Goal: Task Accomplishment & Management: Manage account settings

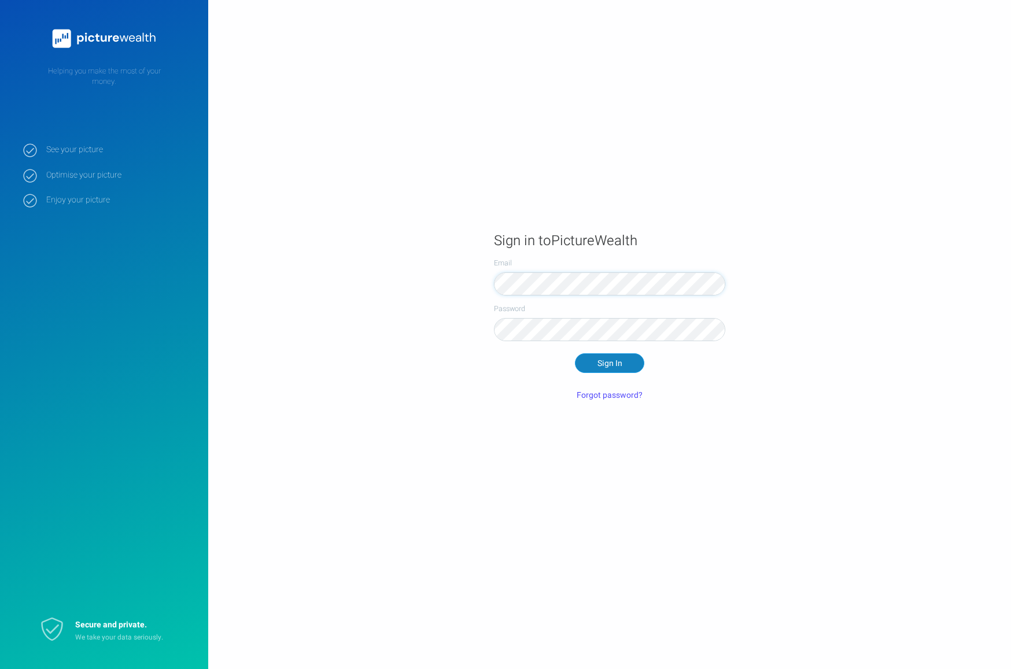
click at [608, 358] on button "Sign In" at bounding box center [609, 363] width 69 height 20
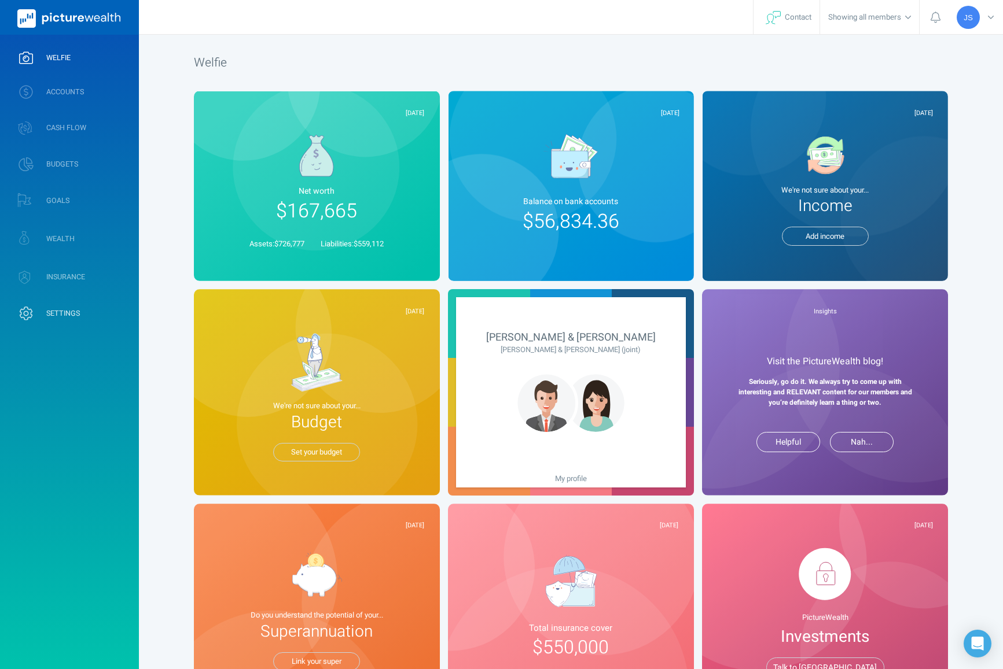
click at [54, 312] on span "SETTINGS" at bounding box center [63, 313] width 34 height 9
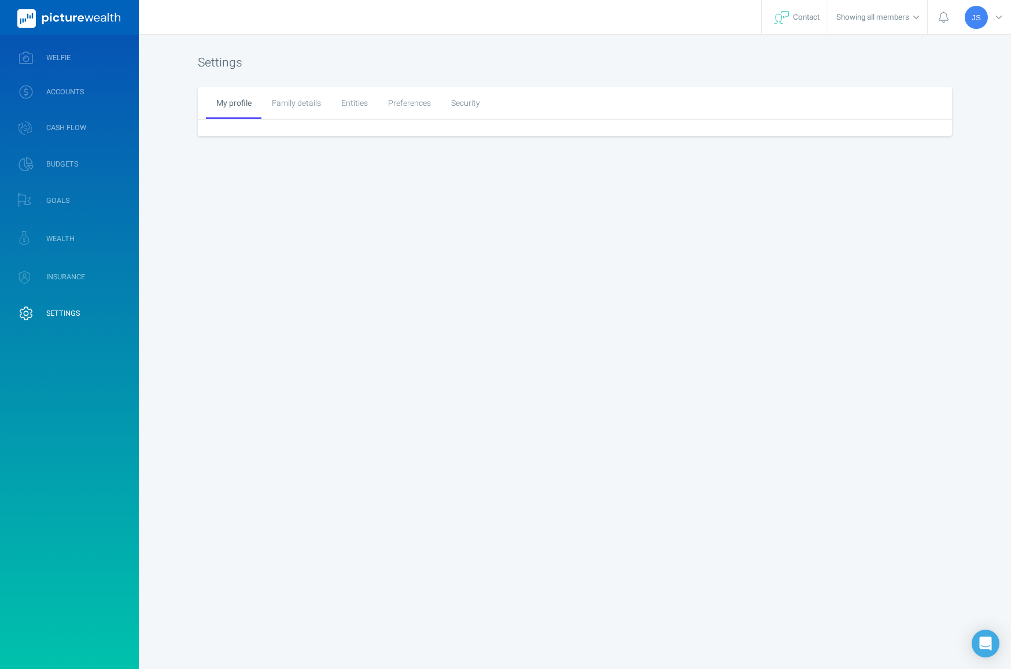
select select "9"
select select "15"
select select "1985"
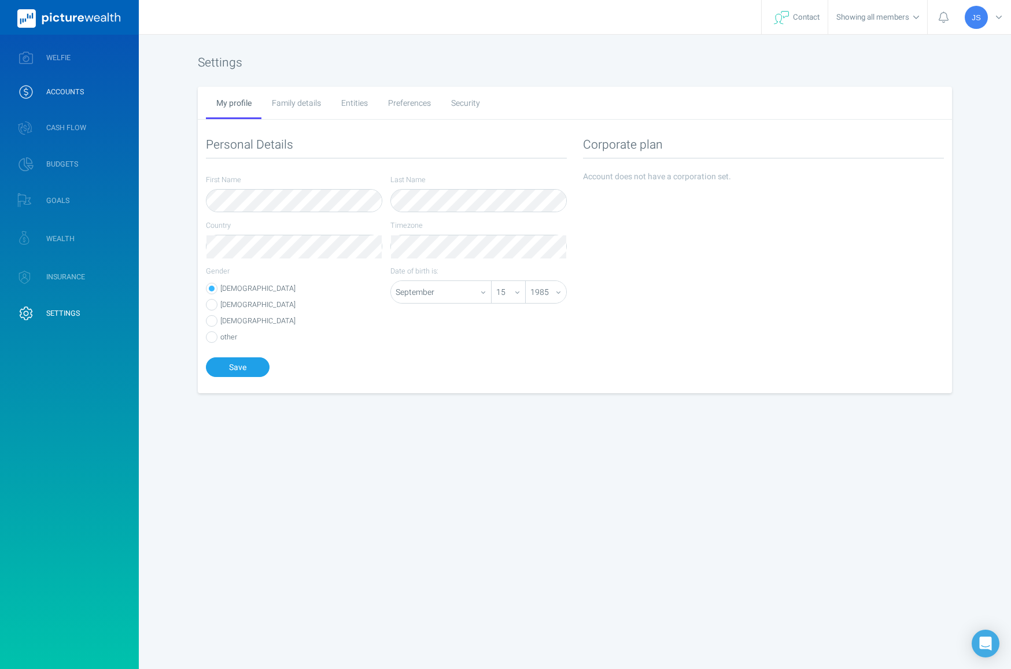
click at [65, 77] on link "ACCOUNTS" at bounding box center [69, 92] width 139 height 30
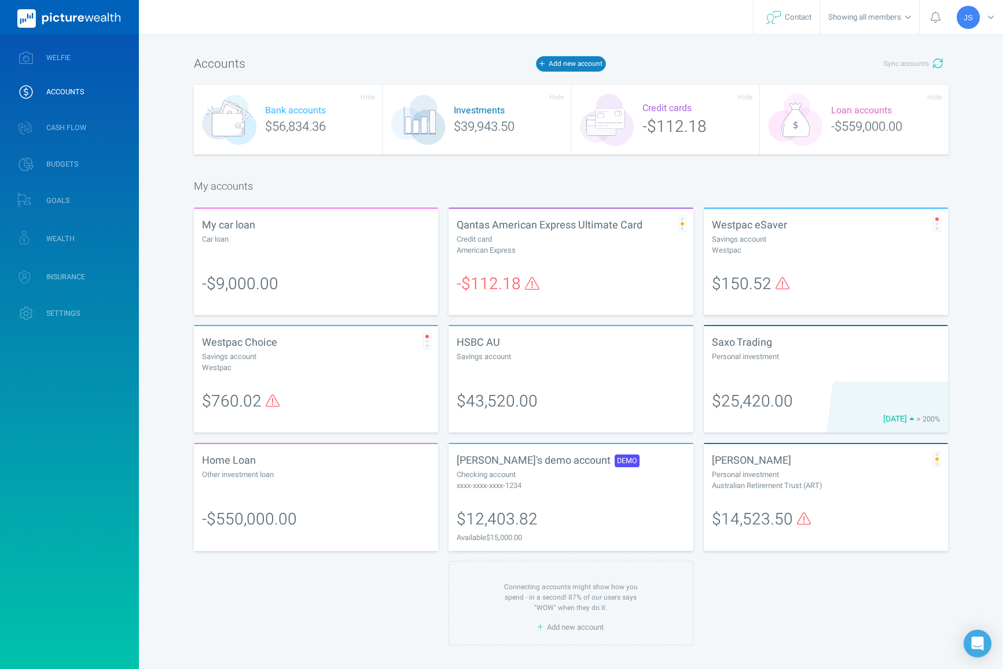
click at [568, 69] on button "Add new account" at bounding box center [570, 63] width 69 height 15
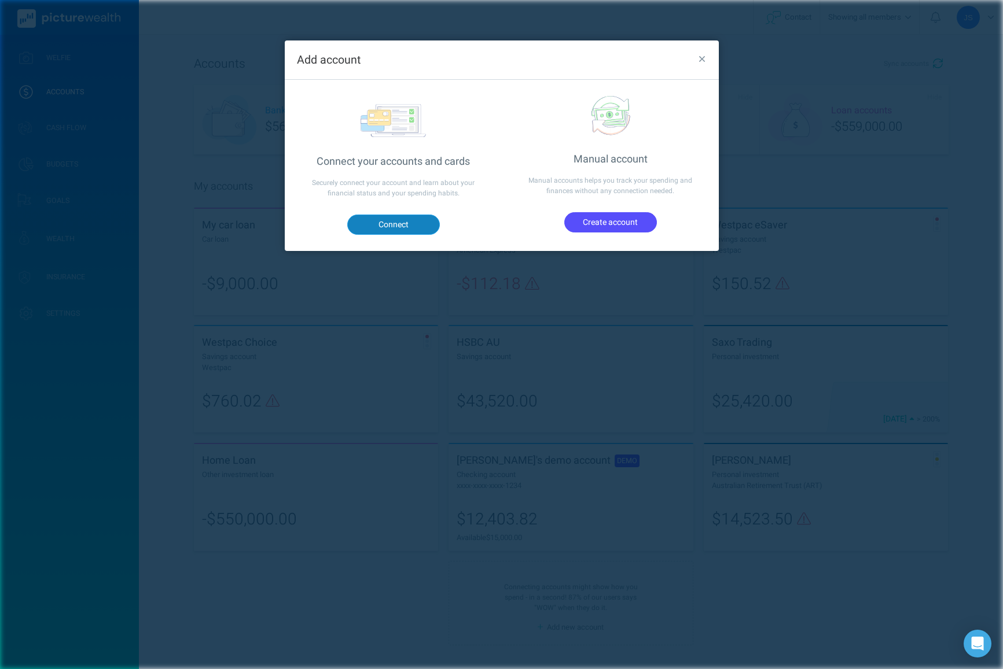
click at [388, 224] on button "Connect" at bounding box center [393, 225] width 93 height 20
click at [733, 87] on div "Add account Connect your accounts and cards Securely connect your account and l…" at bounding box center [501, 334] width 1003 height 669
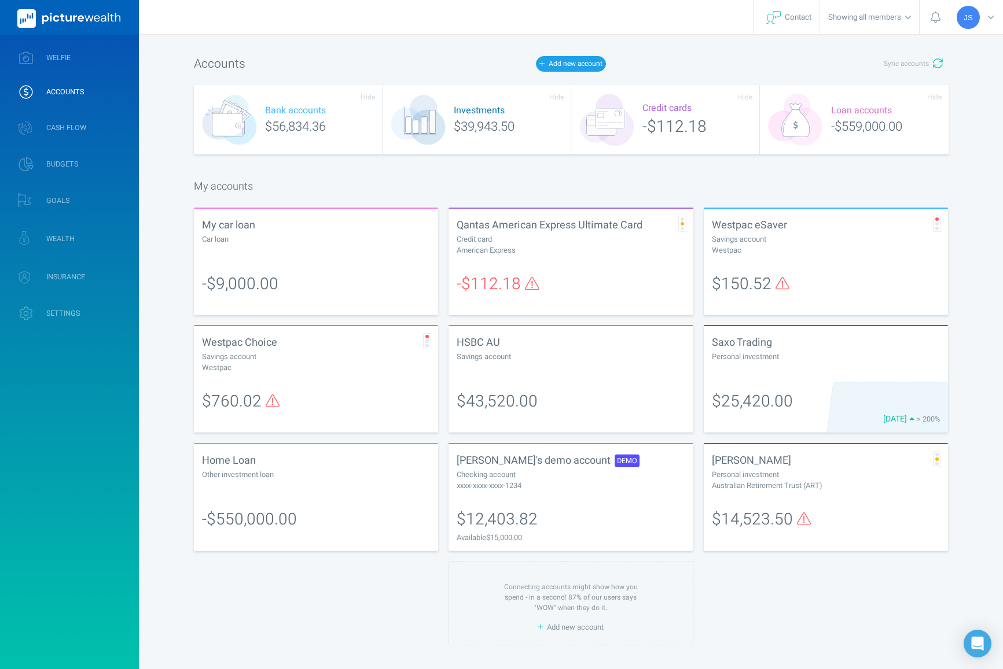
click at [794, 505] on div "$14,523.50" at bounding box center [826, 524] width 245 height 51
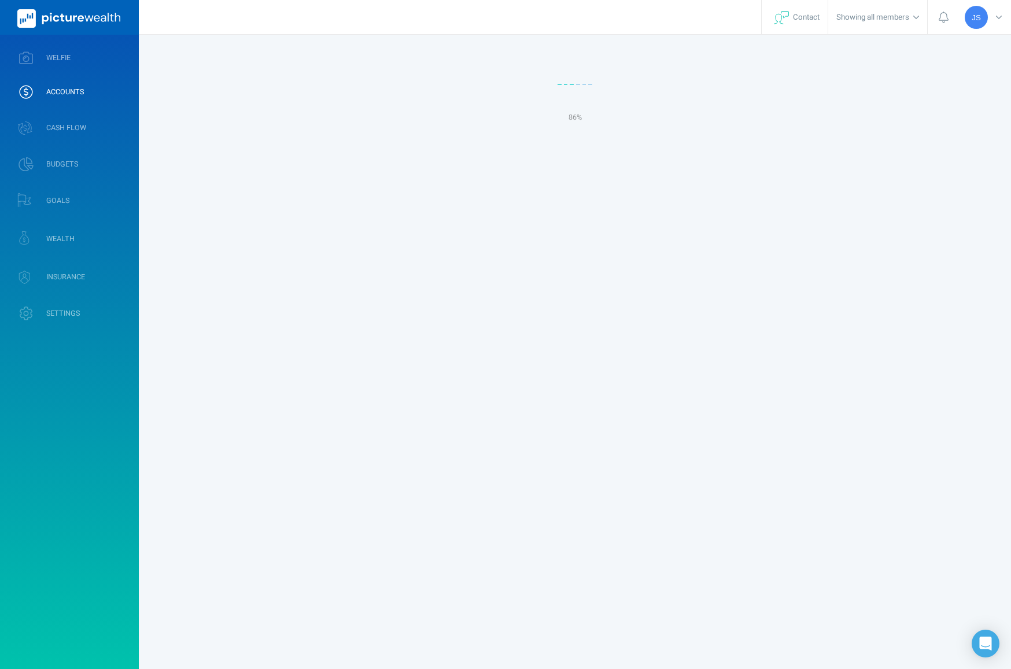
select select "L3M"
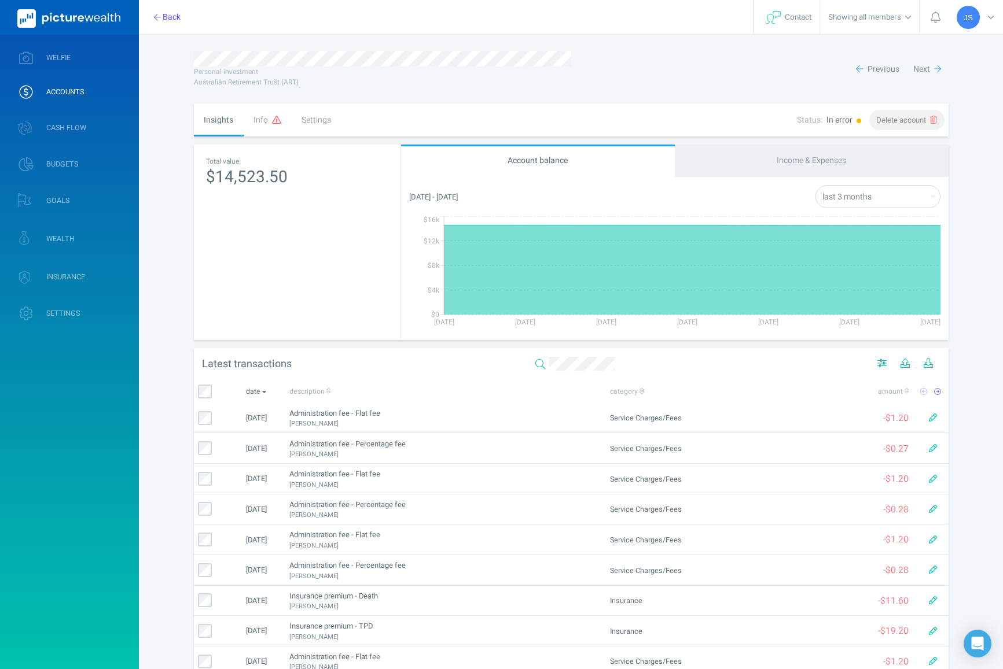
click at [918, 120] on span "Delete account" at bounding box center [901, 120] width 50 height 11
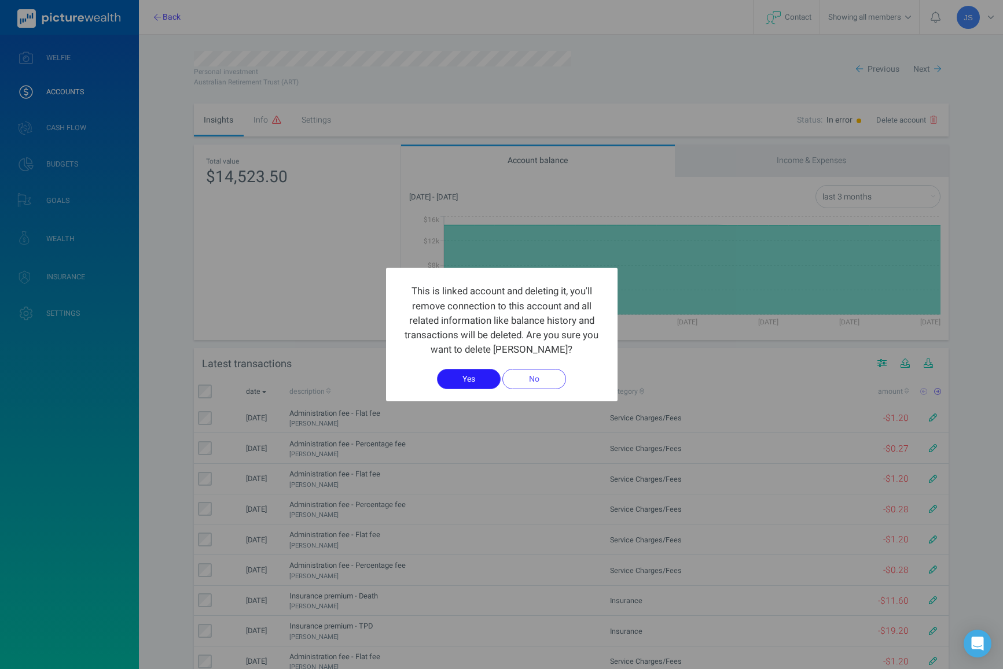
click at [483, 381] on button "Yes" at bounding box center [469, 379] width 64 height 20
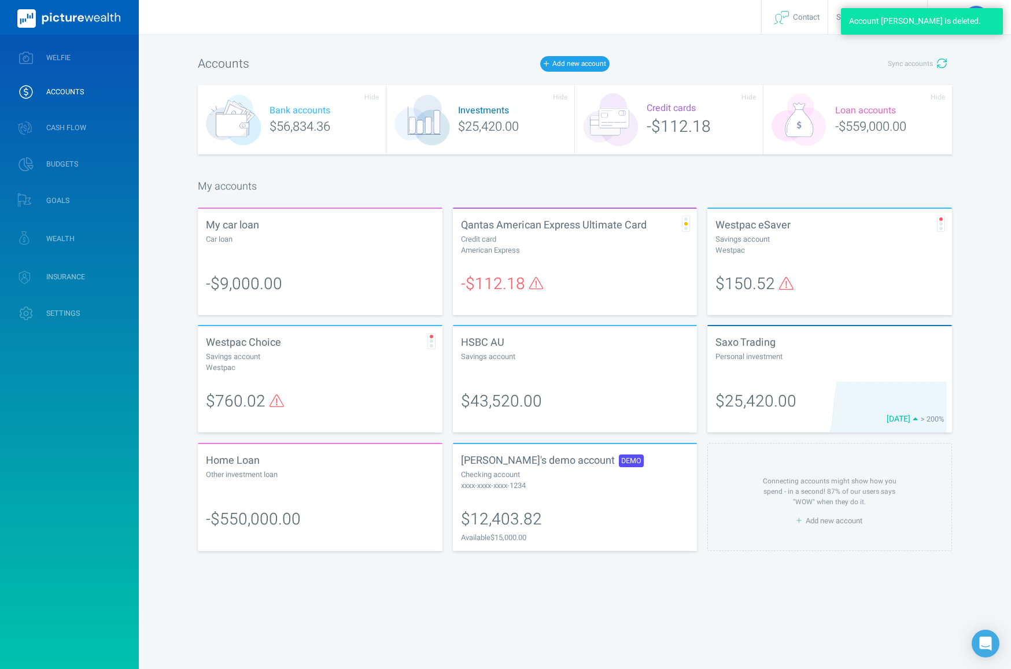
click at [623, 270] on div "-$112.18" at bounding box center [575, 289] width 245 height 51
select select "L3M"
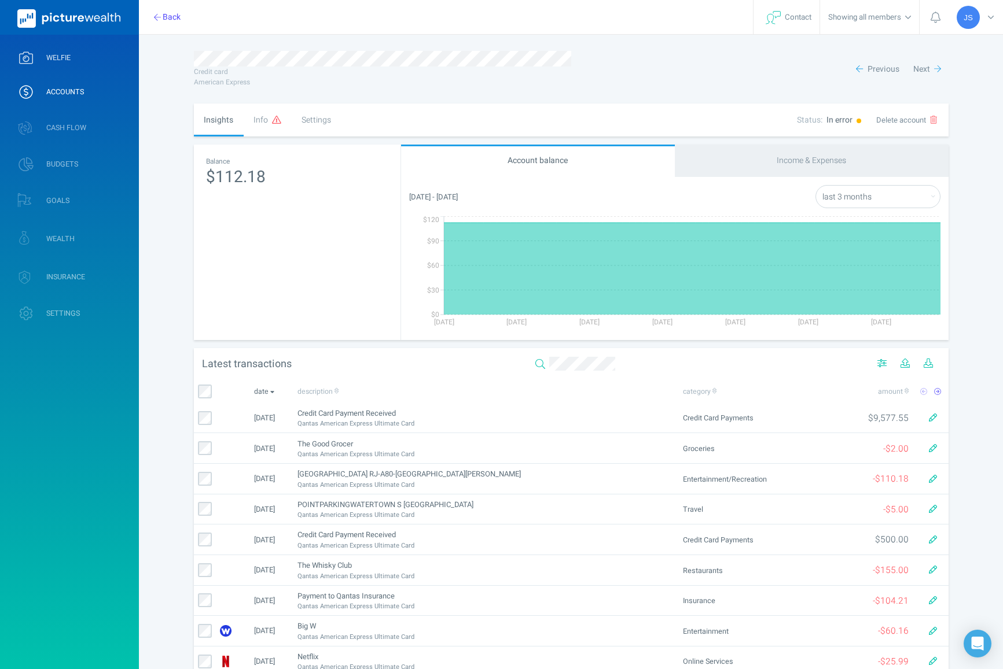
click at [68, 64] on link "WELFIE" at bounding box center [69, 58] width 139 height 30
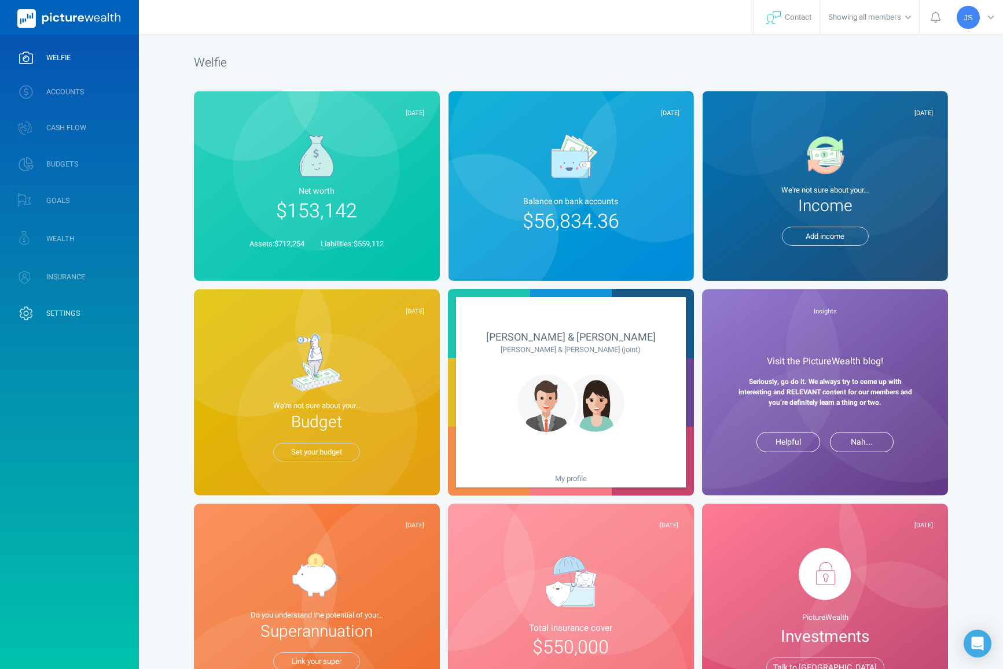
click at [82, 316] on link "SETTINGS" at bounding box center [69, 314] width 139 height 30
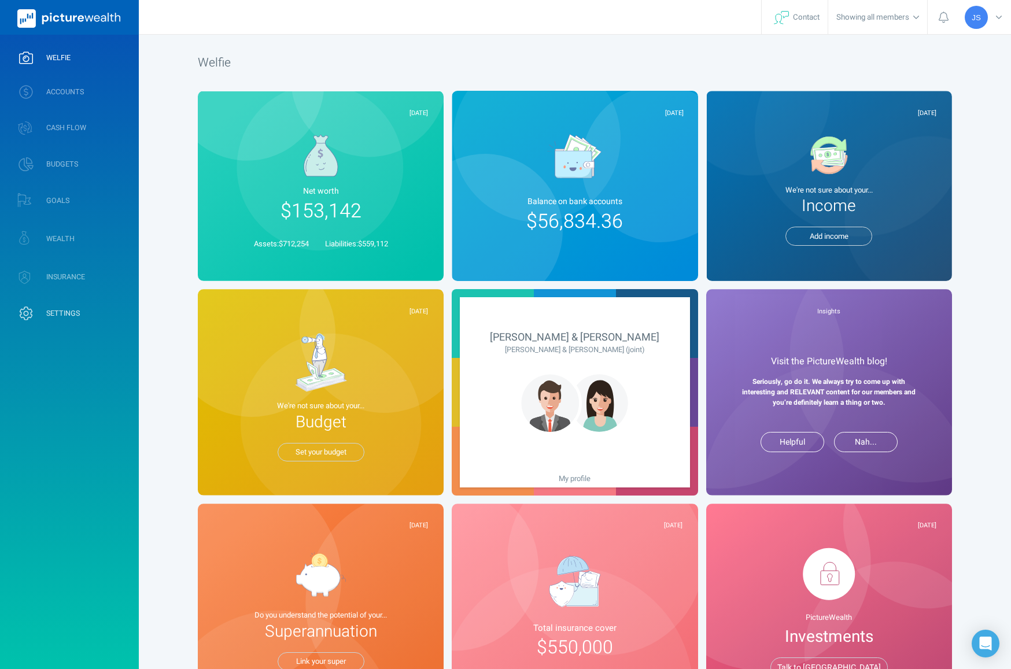
select select "9"
select select "15"
select select "1985"
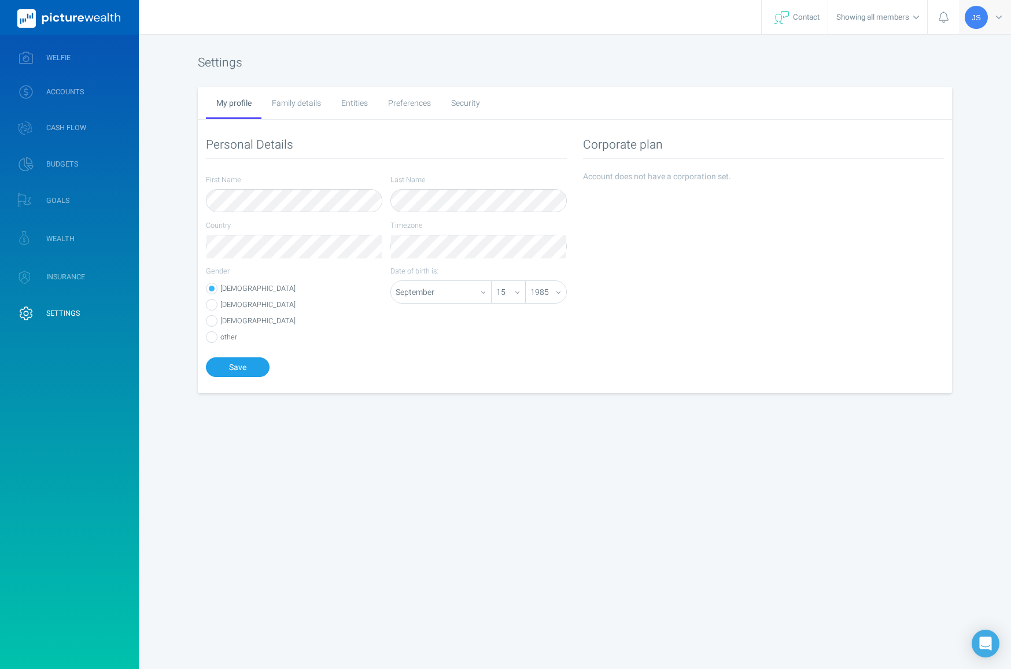
click at [981, 20] on span "JS" at bounding box center [976, 17] width 9 height 9
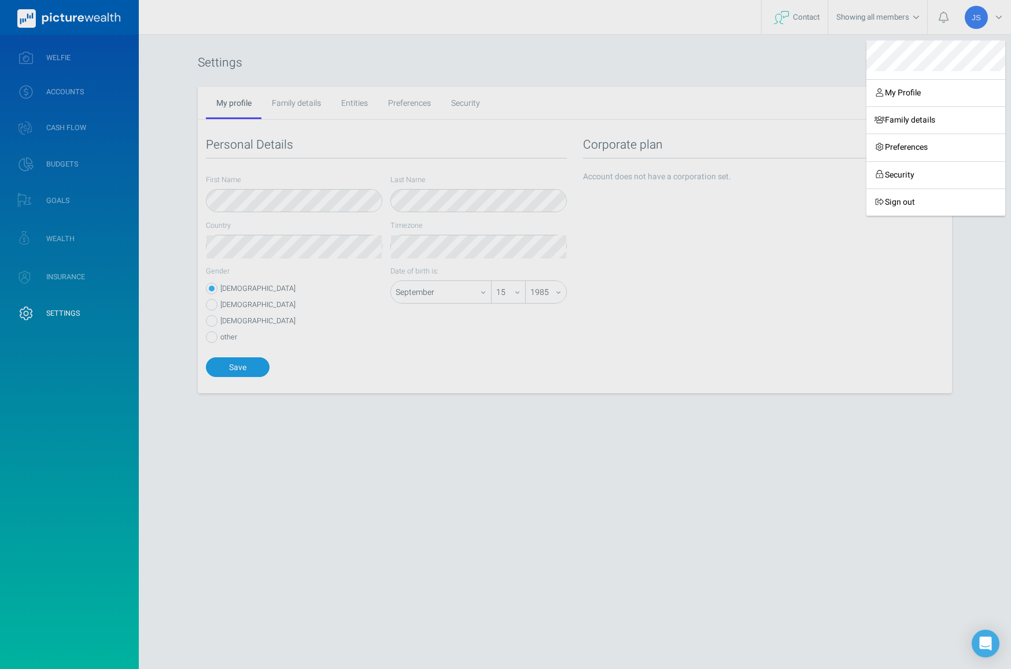
click at [65, 124] on div "My Profile Family details Preferences Security Sign out" at bounding box center [505, 334] width 1011 height 669
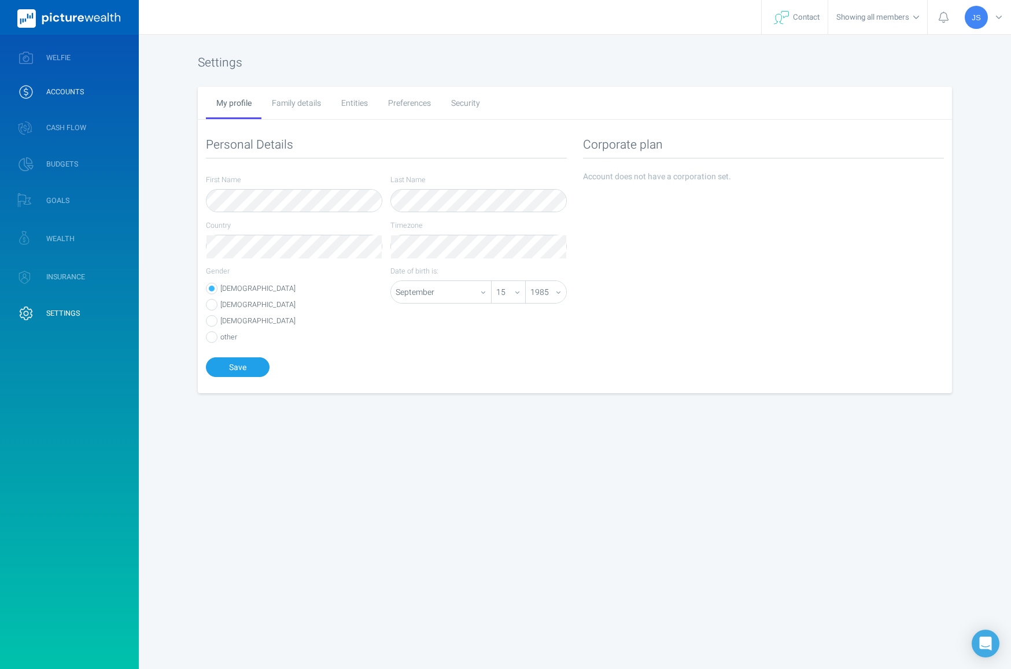
click at [67, 95] on span "ACCOUNTS" at bounding box center [65, 91] width 38 height 9
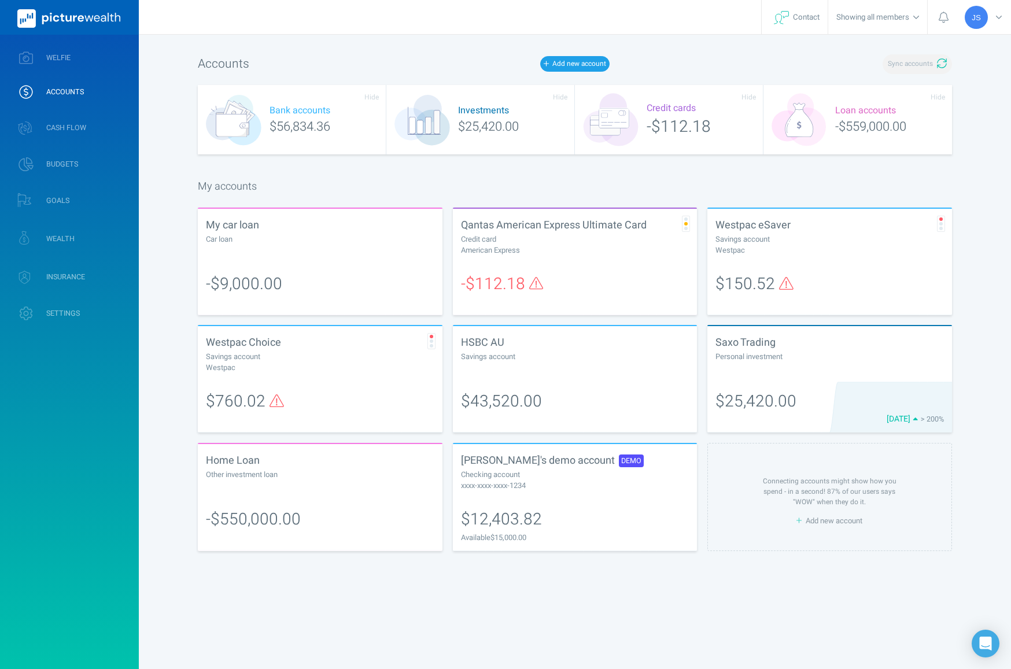
click at [942, 68] on span "button" at bounding box center [942, 64] width 10 height 14
click at [898, 362] on div at bounding box center [830, 367] width 229 height 11
select select "L3M"
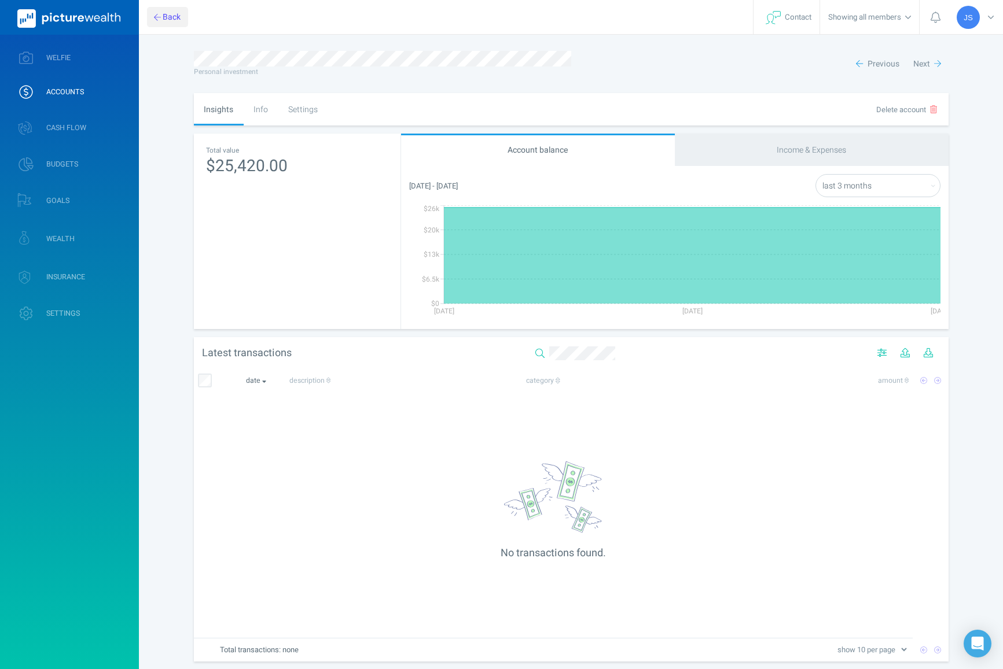
click at [157, 22] on button "Back" at bounding box center [167, 17] width 41 height 20
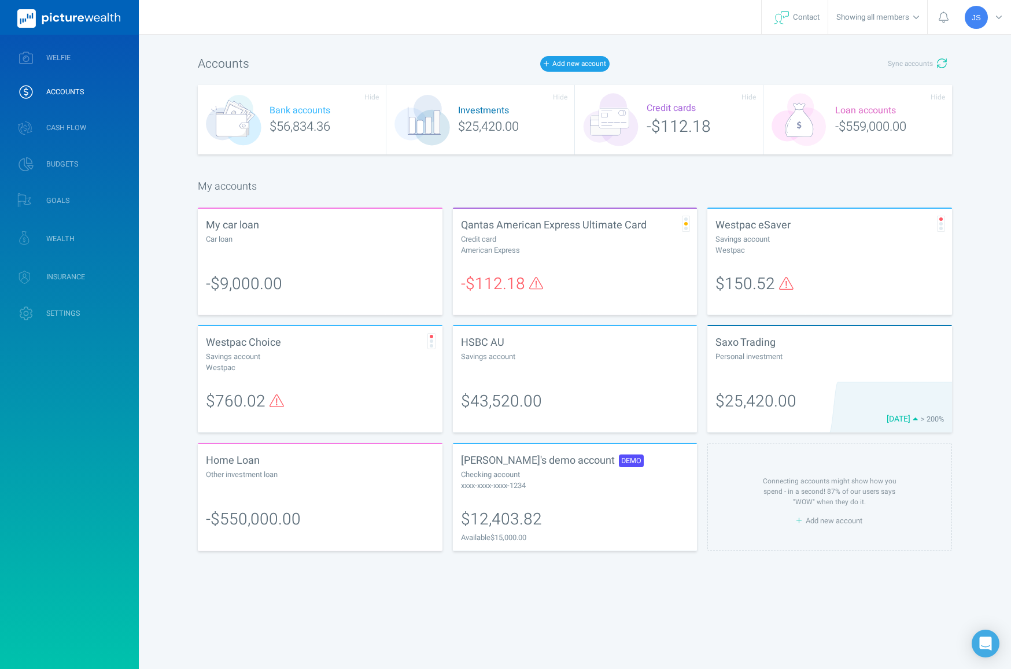
click at [553, 366] on div at bounding box center [575, 367] width 229 height 11
select select "L3M"
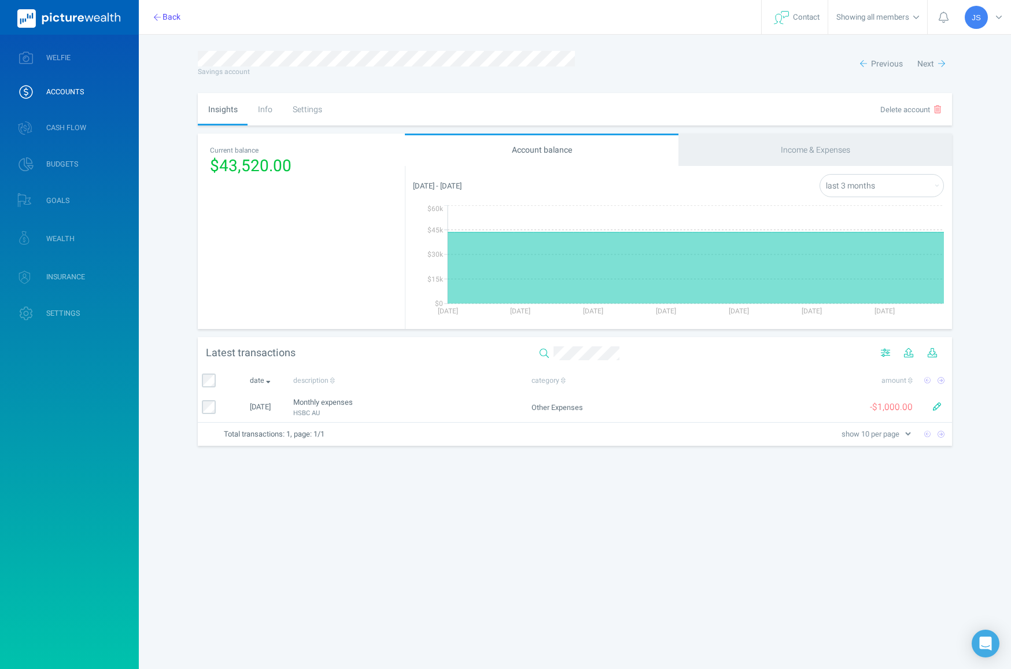
click at [63, 86] on link "ACCOUNTS" at bounding box center [69, 92] width 139 height 30
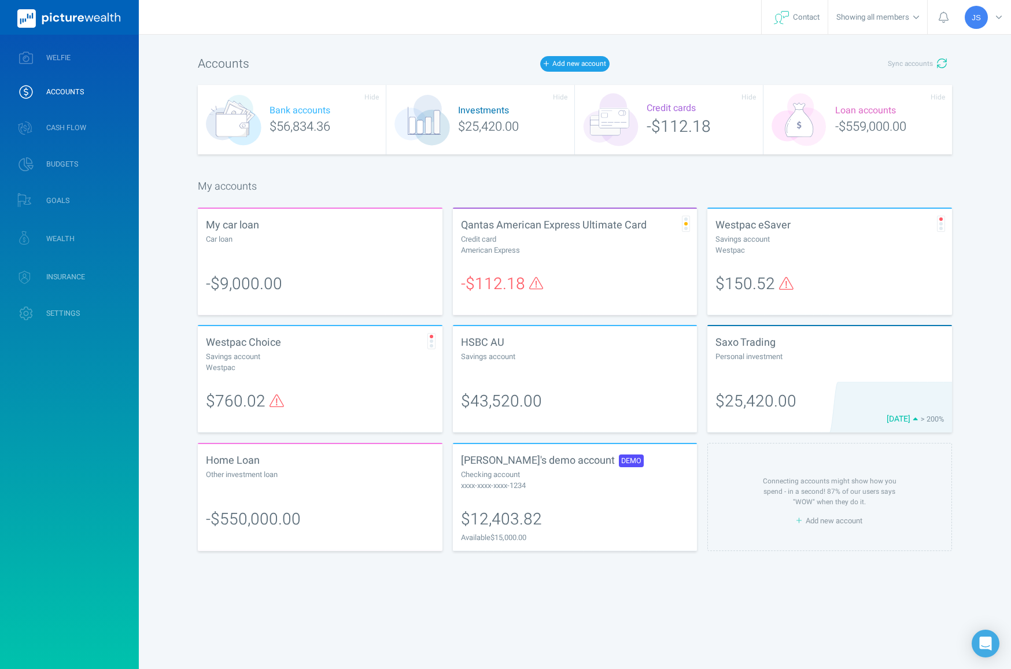
click at [286, 512] on span "-$550,000.00" at bounding box center [253, 520] width 95 height 24
select select "L3M"
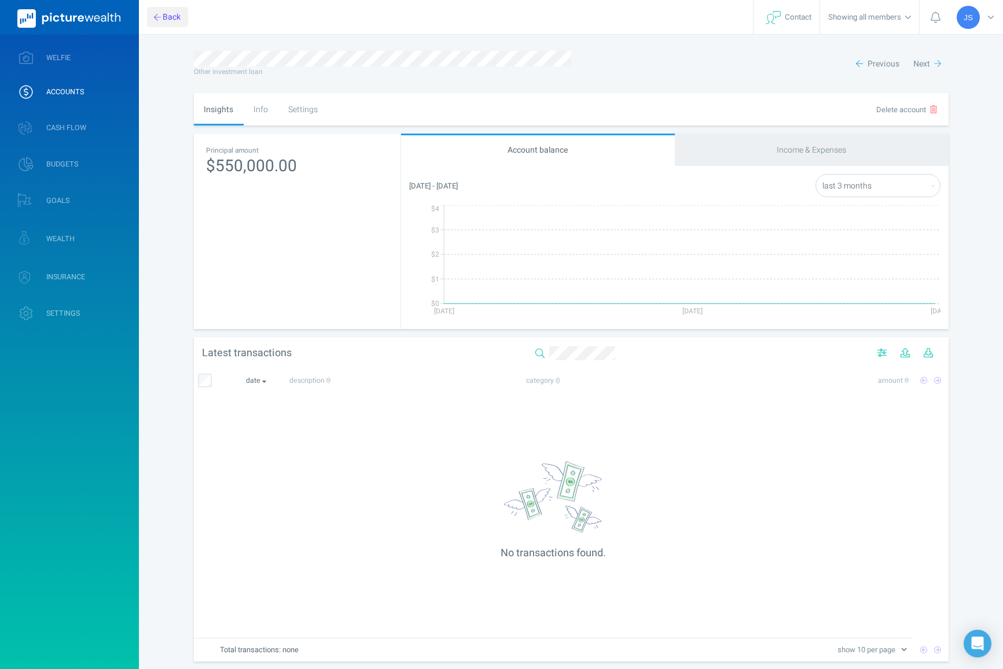
click at [162, 11] on button "Back" at bounding box center [167, 17] width 41 height 20
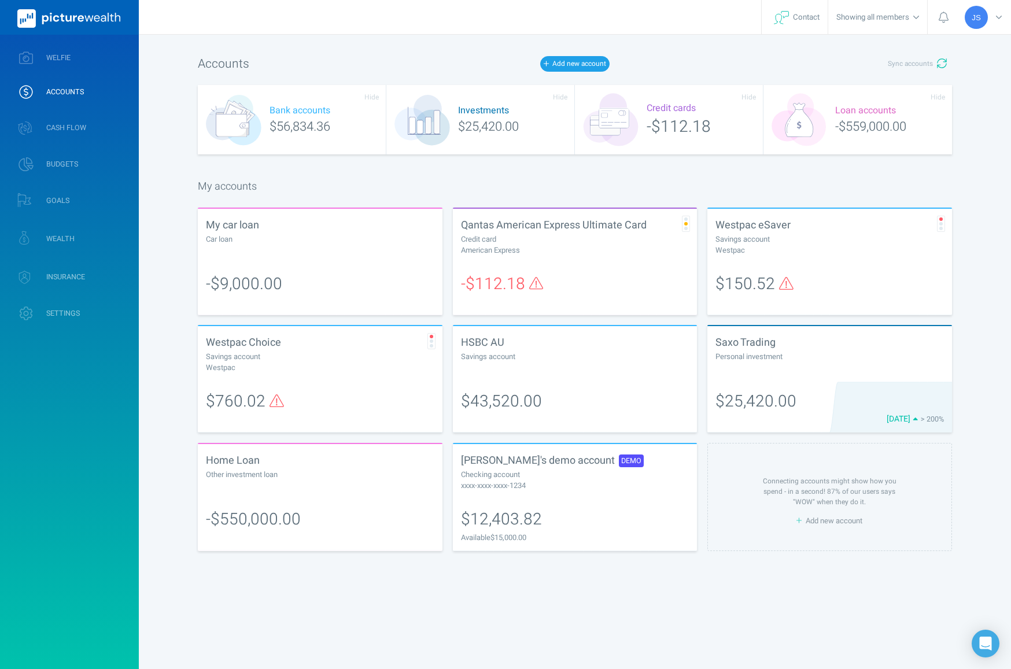
click at [819, 499] on div "Connecting accounts might show how you spend - in a second! 87% of our users sa…" at bounding box center [830, 491] width 134 height 31
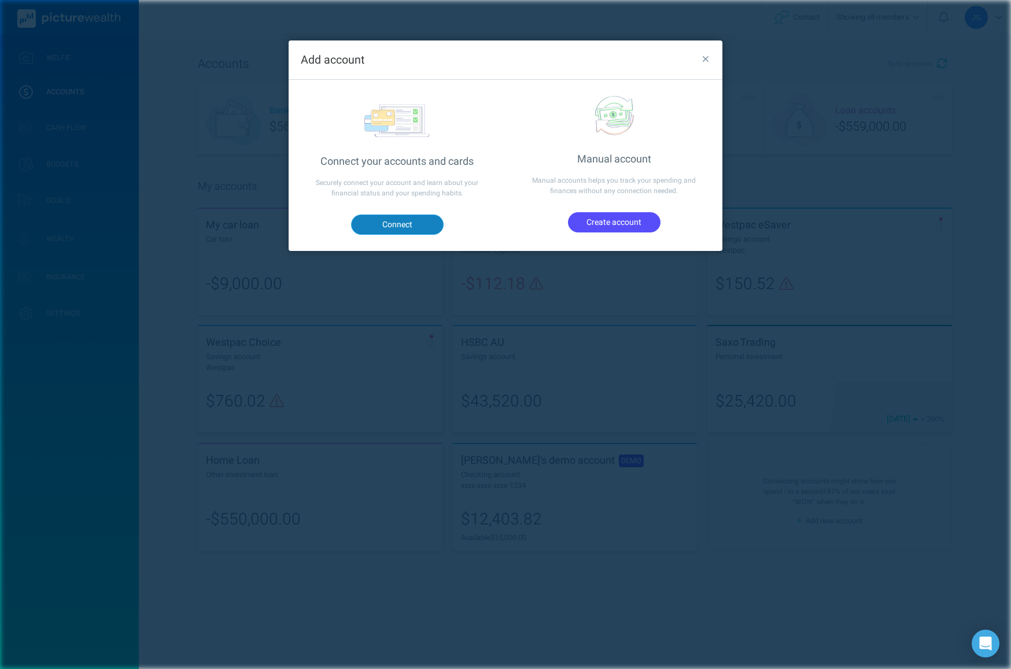
click at [401, 220] on button "Connect" at bounding box center [397, 225] width 93 height 20
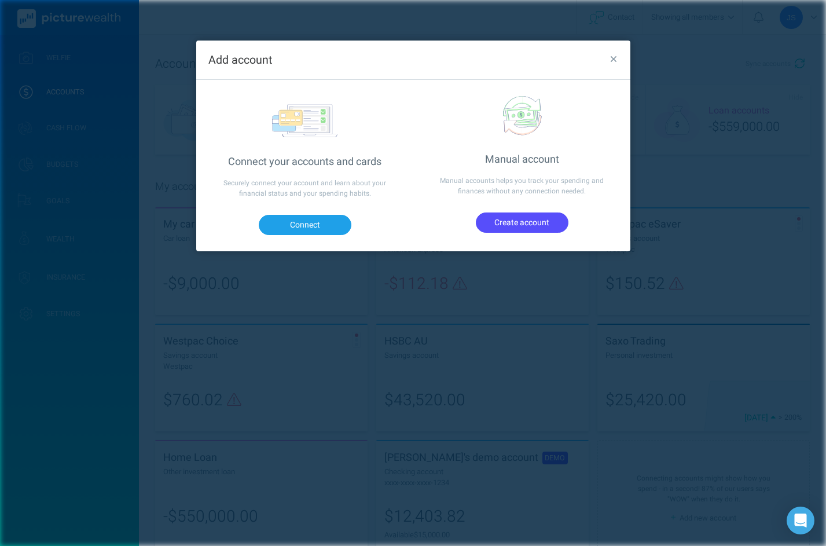
click at [613, 60] on icon "button" at bounding box center [613, 59] width 6 height 6
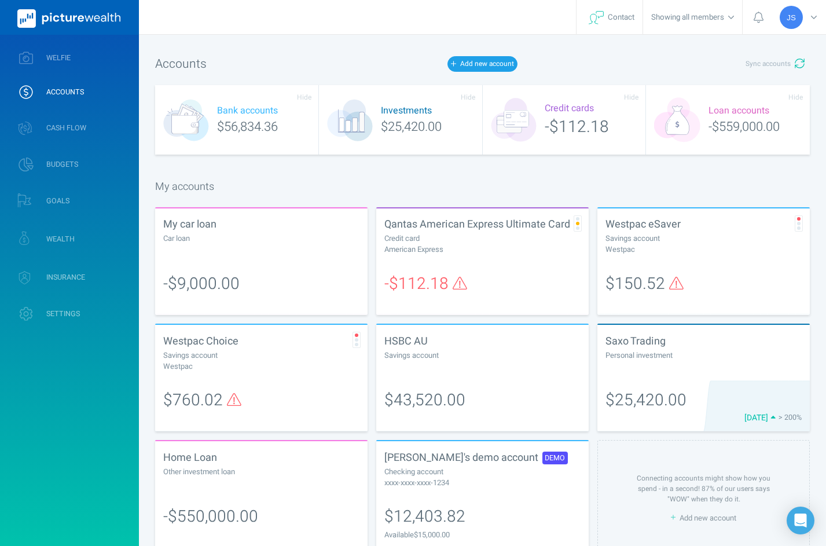
scroll to position [31, 0]
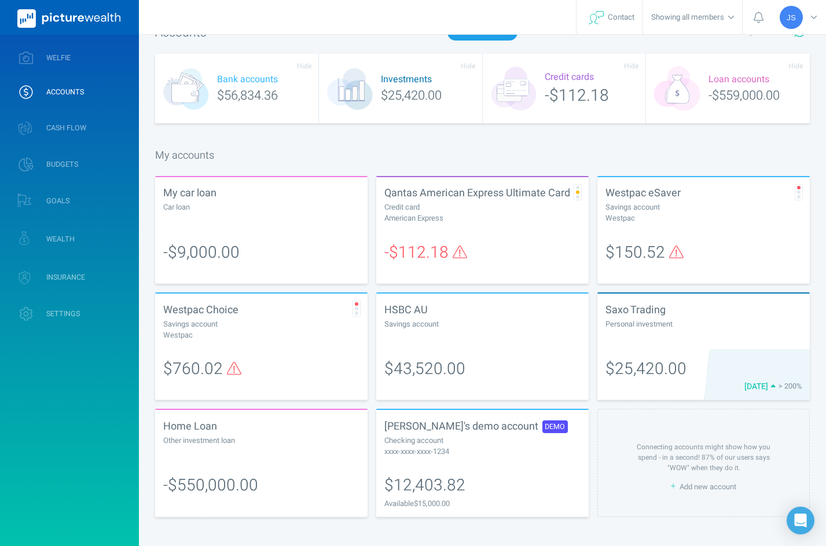
click at [707, 483] on span "Add new account" at bounding box center [707, 486] width 57 height 11
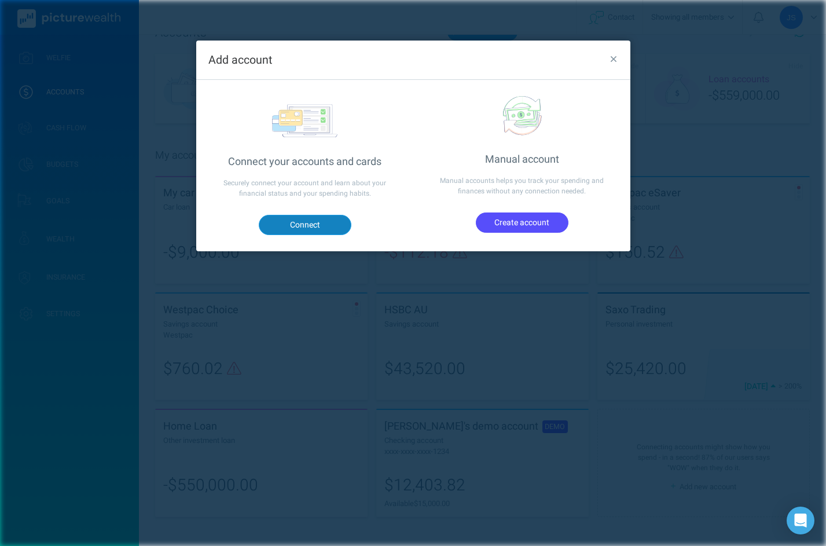
click at [318, 223] on button "Connect" at bounding box center [304, 225] width 93 height 20
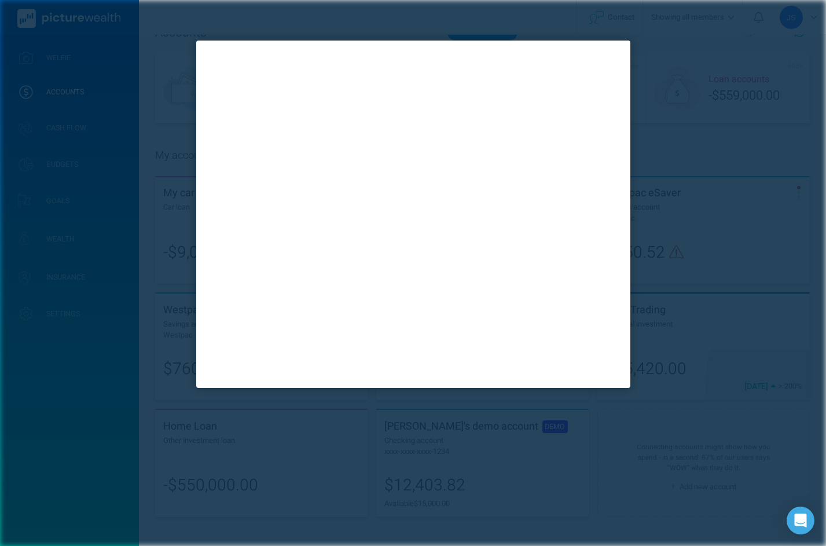
scroll to position [0, 0]
click at [730, 229] on div at bounding box center [413, 273] width 826 height 546
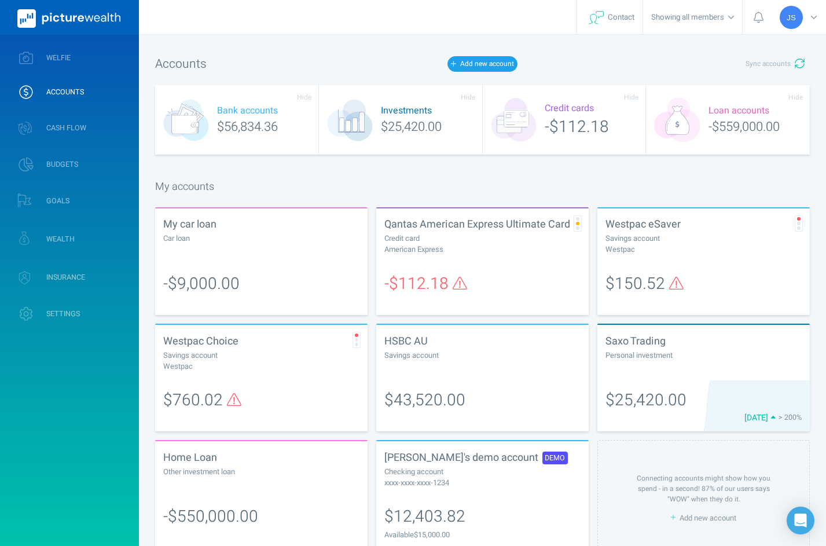
scroll to position [31, 0]
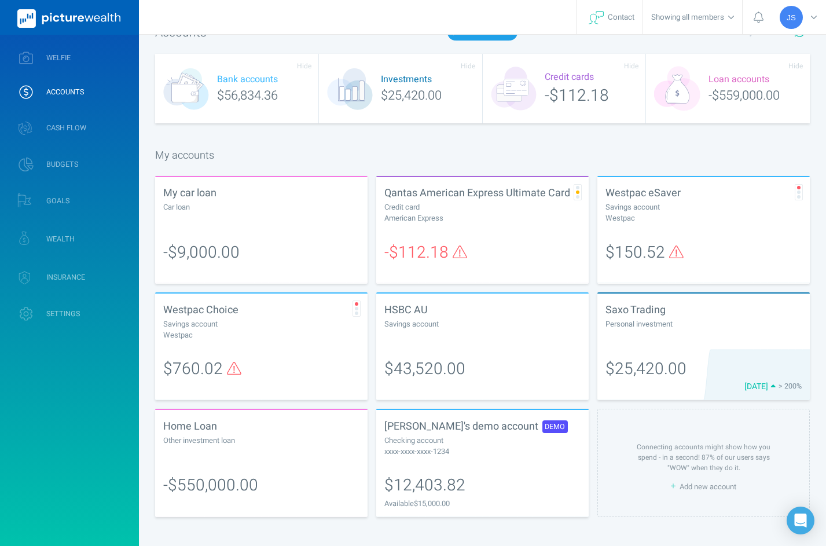
click at [717, 366] on div "$25,420.00" at bounding box center [703, 368] width 196 height 24
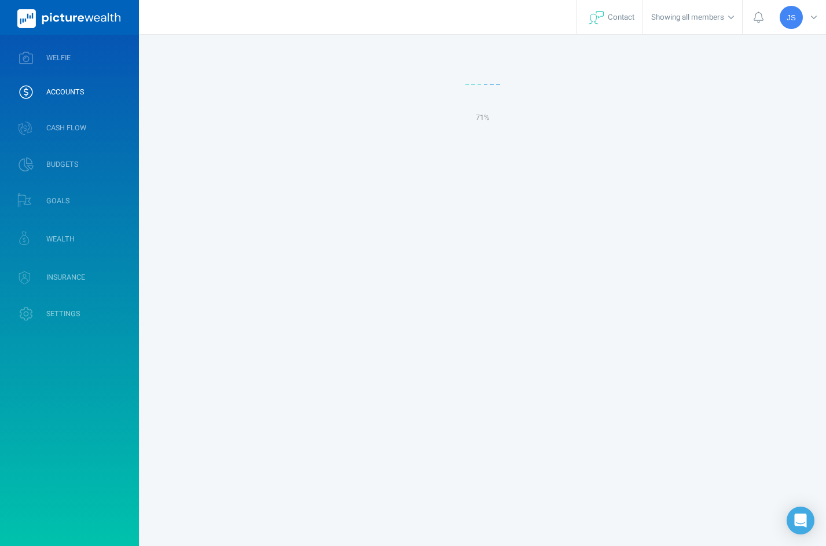
select select "L3M"
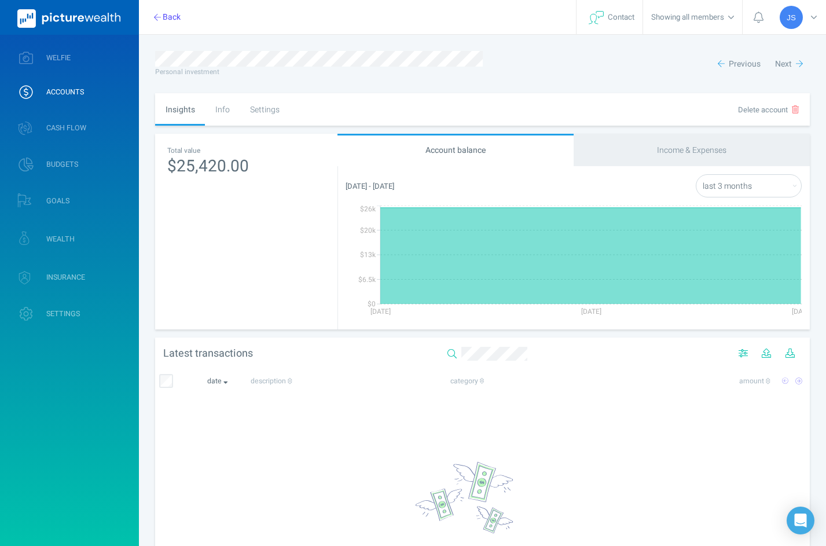
click at [76, 83] on link "ACCOUNTS" at bounding box center [69, 92] width 139 height 30
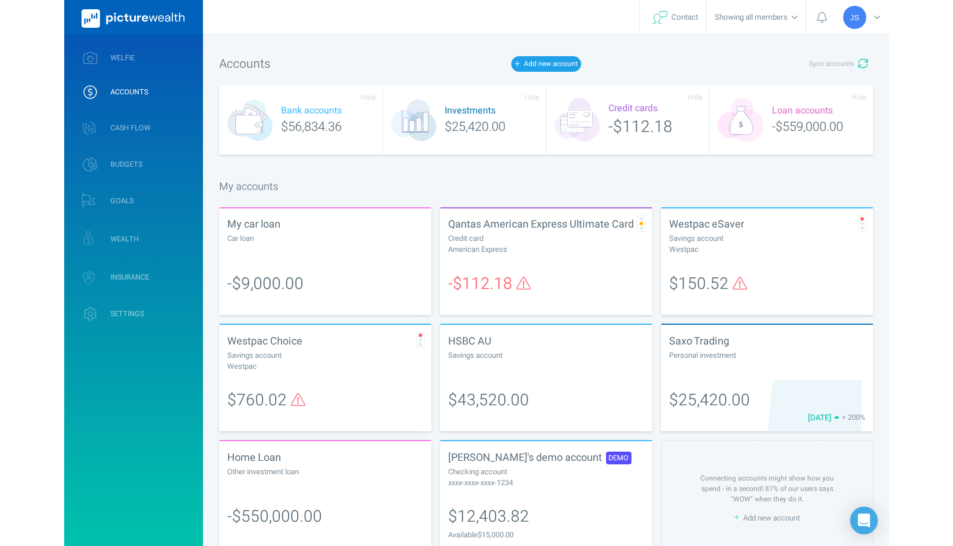
scroll to position [31, 0]
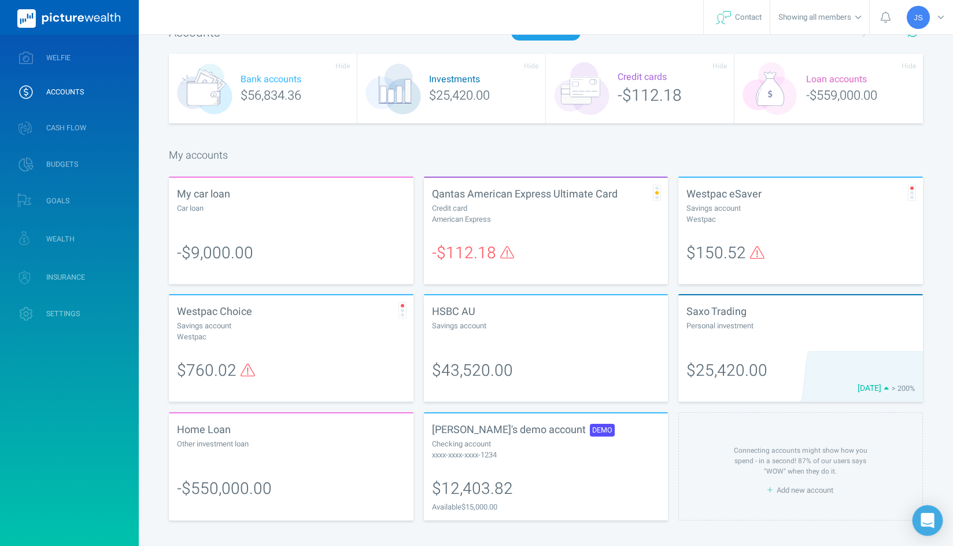
click at [834, 527] on div "Open Intercom Messenger" at bounding box center [928, 520] width 31 height 31
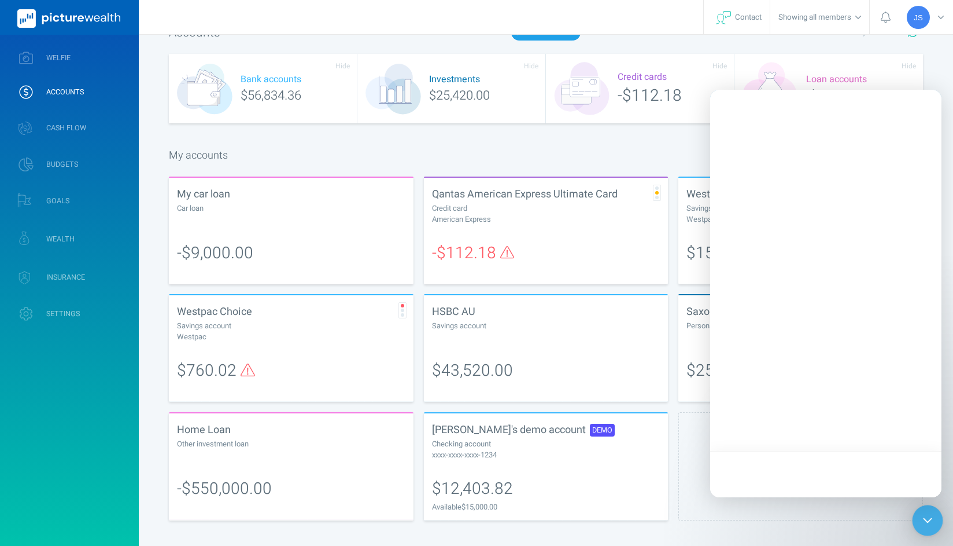
scroll to position [0, 0]
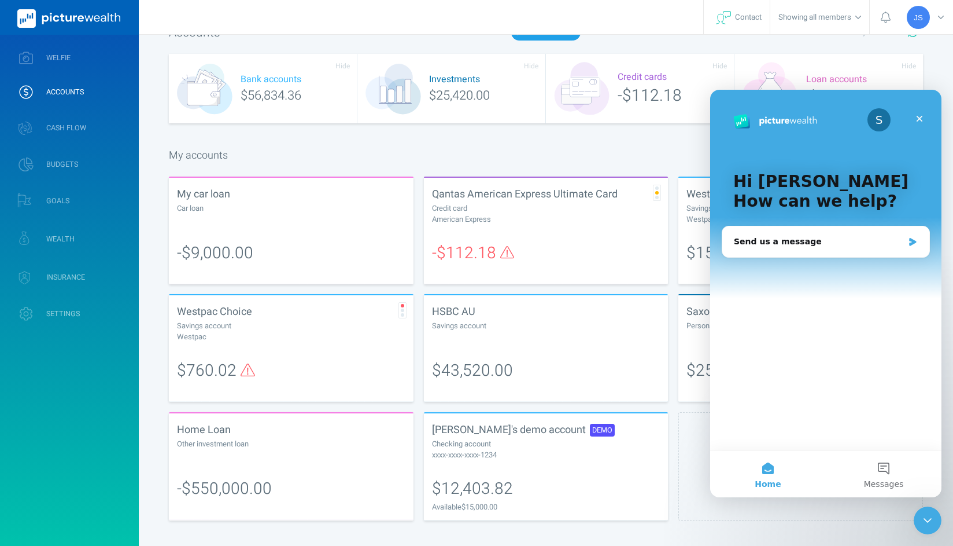
click at [834, 528] on div "Close Intercom Messenger" at bounding box center [928, 520] width 28 height 28
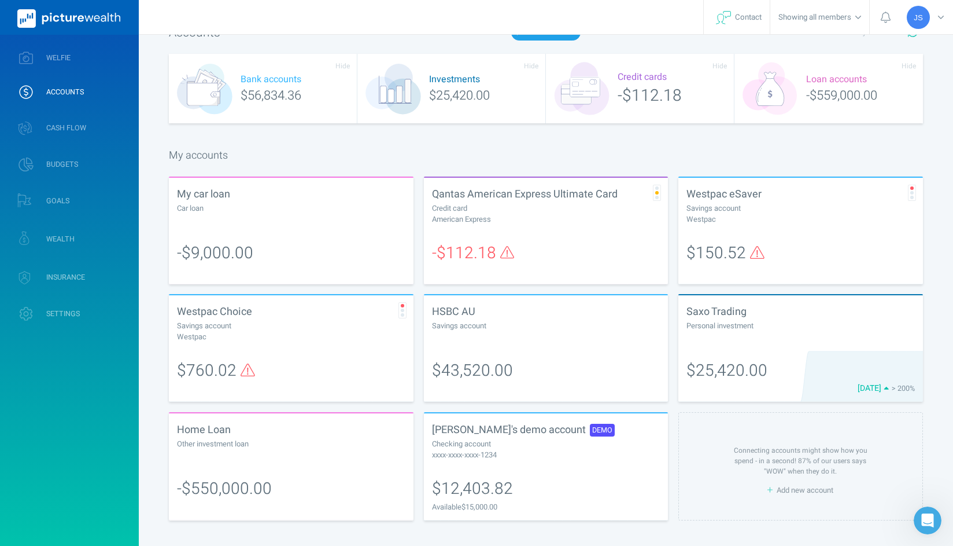
click at [757, 148] on div "My accounts" at bounding box center [546, 156] width 754 height 16
click at [492, 460] on div "John's demo account DEMO Checking account xxxx-xxxx-xxxx-1234" at bounding box center [546, 440] width 245 height 55
select select "L3M"
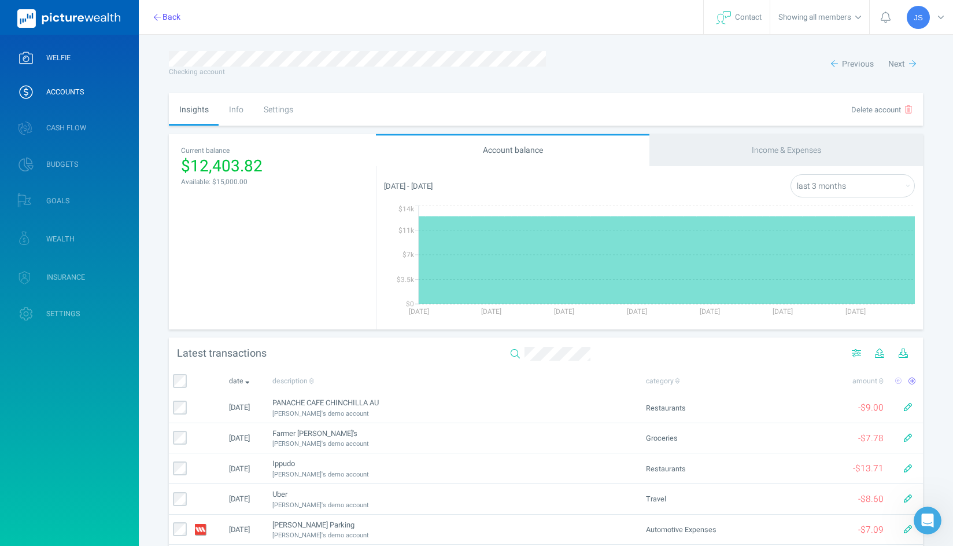
click at [75, 62] on link "WELFIE" at bounding box center [69, 58] width 139 height 30
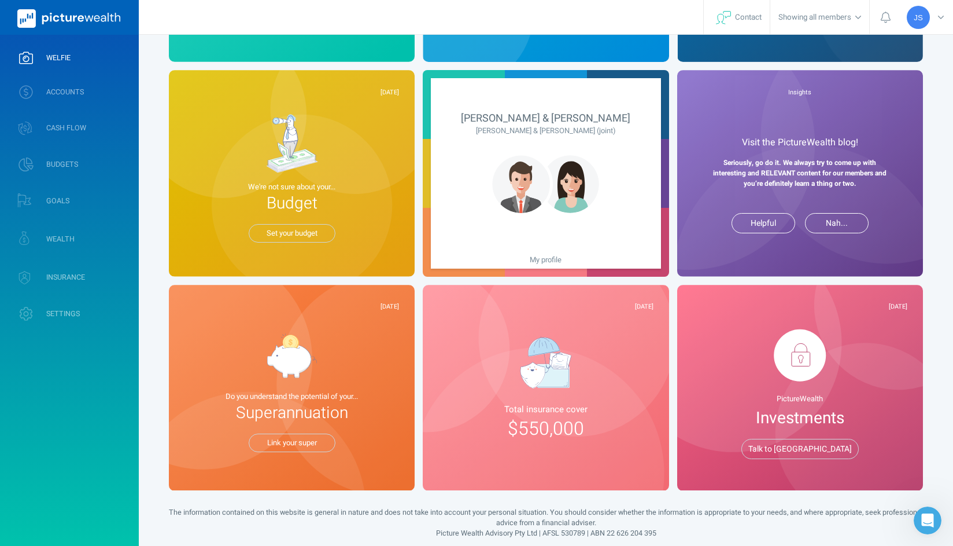
scroll to position [228, 0]
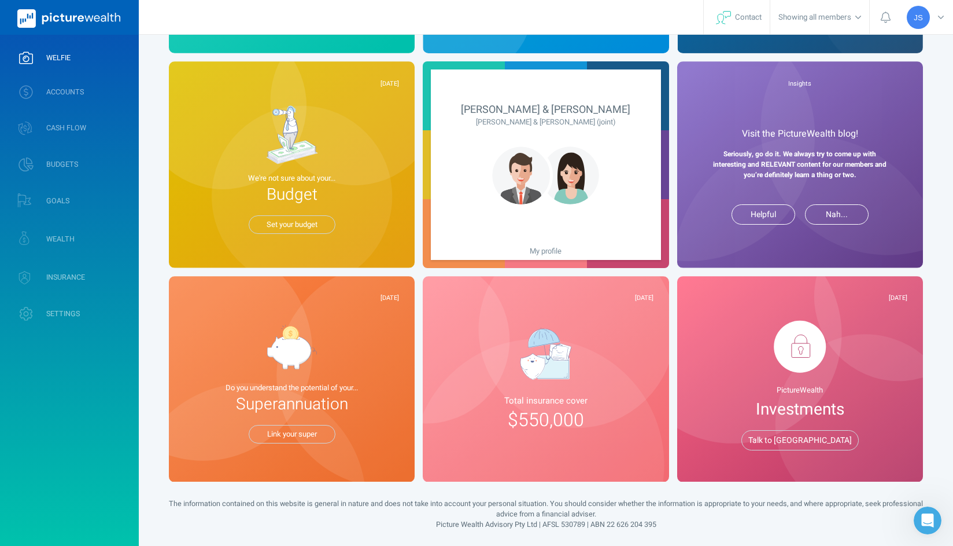
click at [387, 391] on span "Do you understand the potential of your..." at bounding box center [292, 387] width 215 height 11
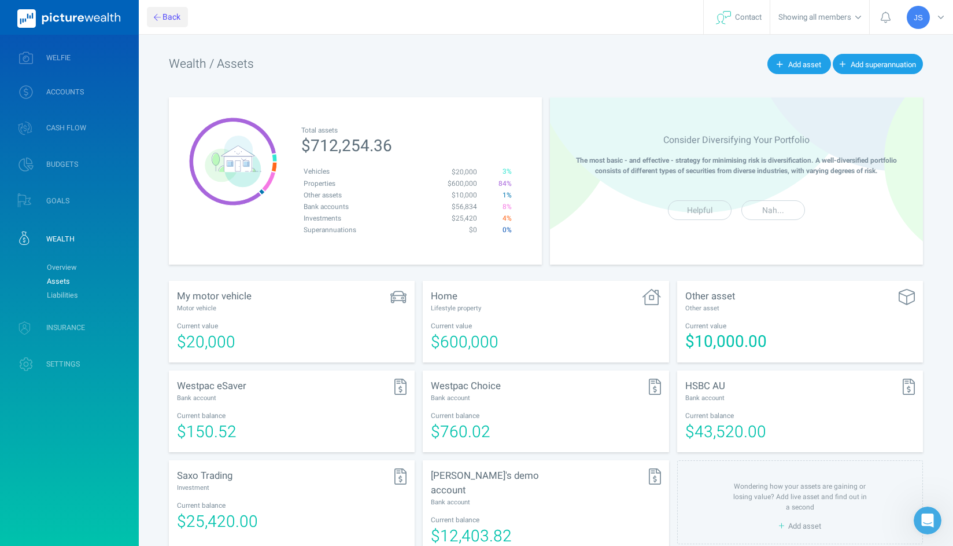
click at [175, 14] on button "Back" at bounding box center [167, 17] width 41 height 20
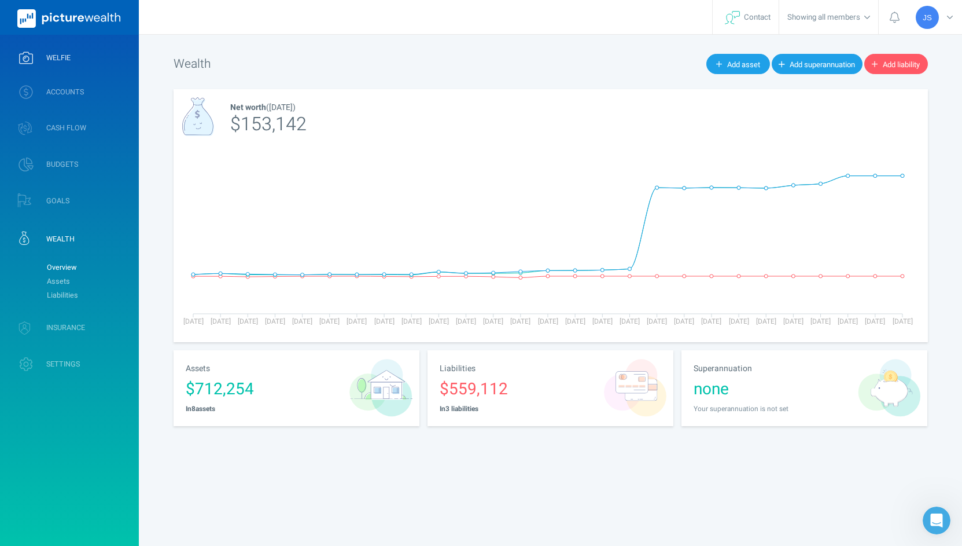
click at [72, 54] on link "WELFIE" at bounding box center [69, 58] width 139 height 30
